Goal: Find specific page/section: Find specific page/section

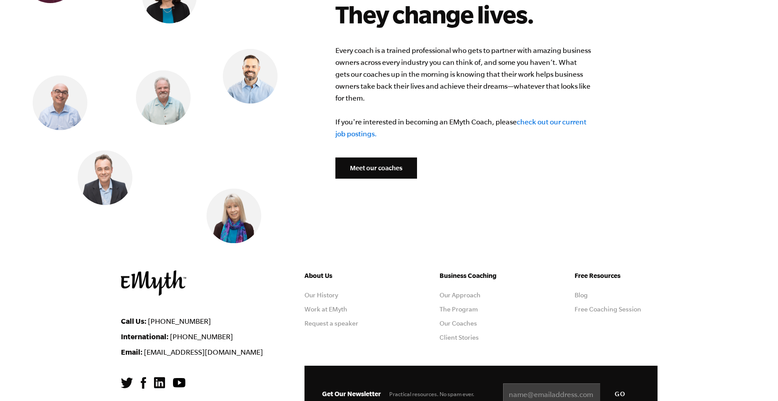
scroll to position [3546, 0]
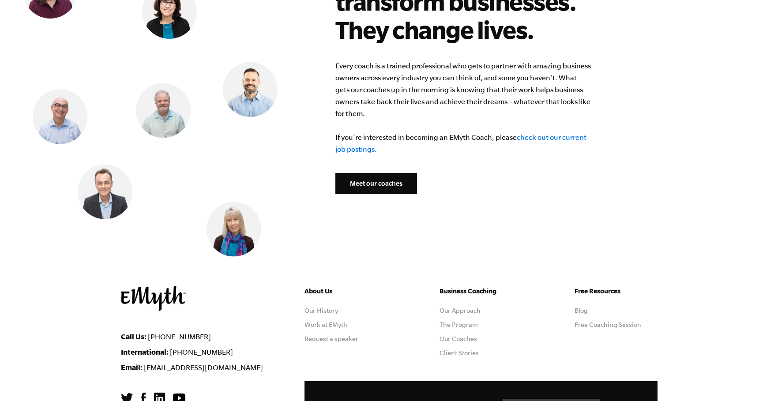
click at [383, 173] on link "Meet our coaches" at bounding box center [376, 183] width 82 height 21
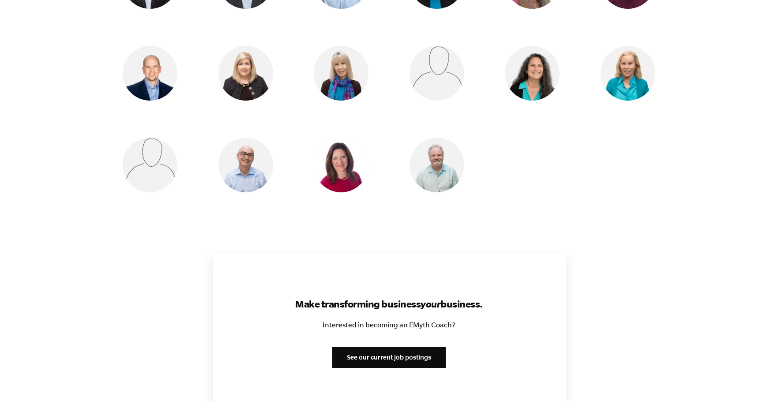
scroll to position [839, 0]
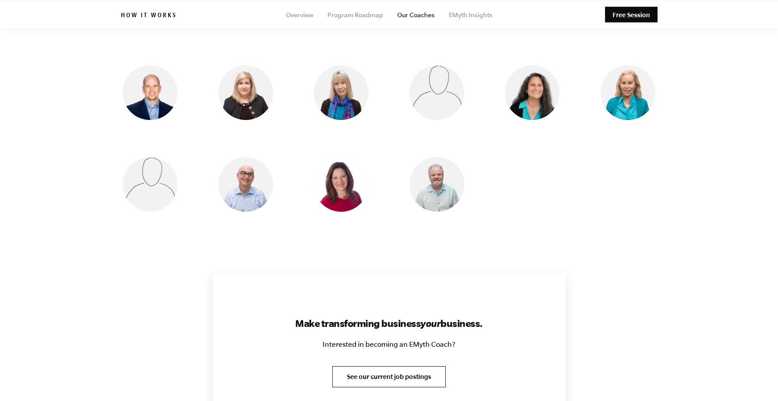
click at [386, 376] on link "See our current job postings" at bounding box center [388, 376] width 113 height 21
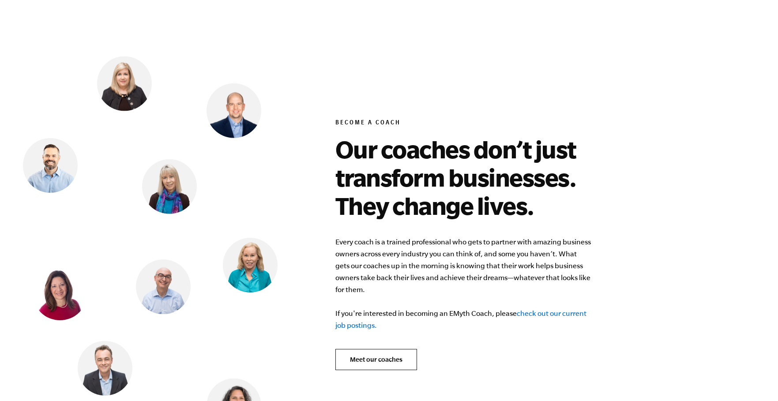
scroll to position [3369, 0]
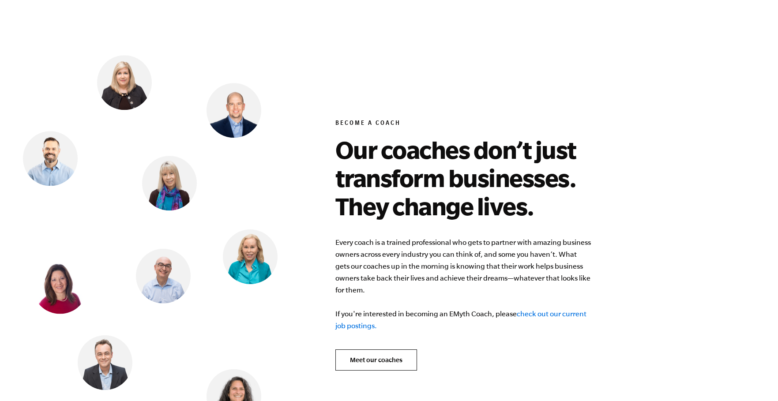
click at [552, 310] on link "check out our current job postings." at bounding box center [460, 320] width 251 height 20
click at [369, 352] on link "Meet our coaches" at bounding box center [376, 360] width 82 height 21
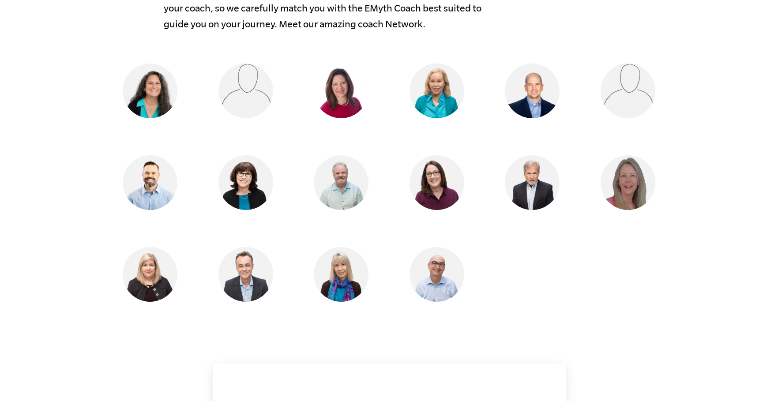
scroll to position [750, 0]
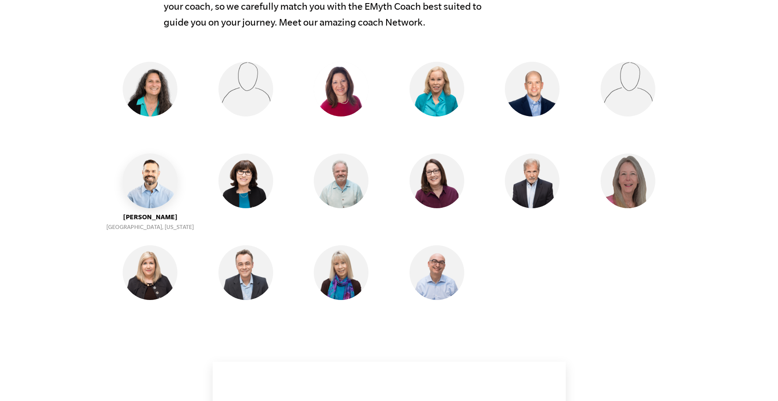
click at [151, 184] on img at bounding box center [150, 181] width 55 height 55
click at [147, 178] on img at bounding box center [150, 181] width 55 height 55
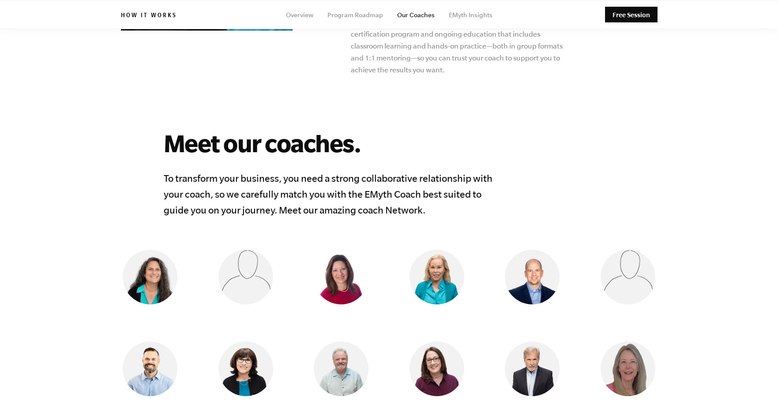
scroll to position [353, 0]
